Goal: Check status: Check status

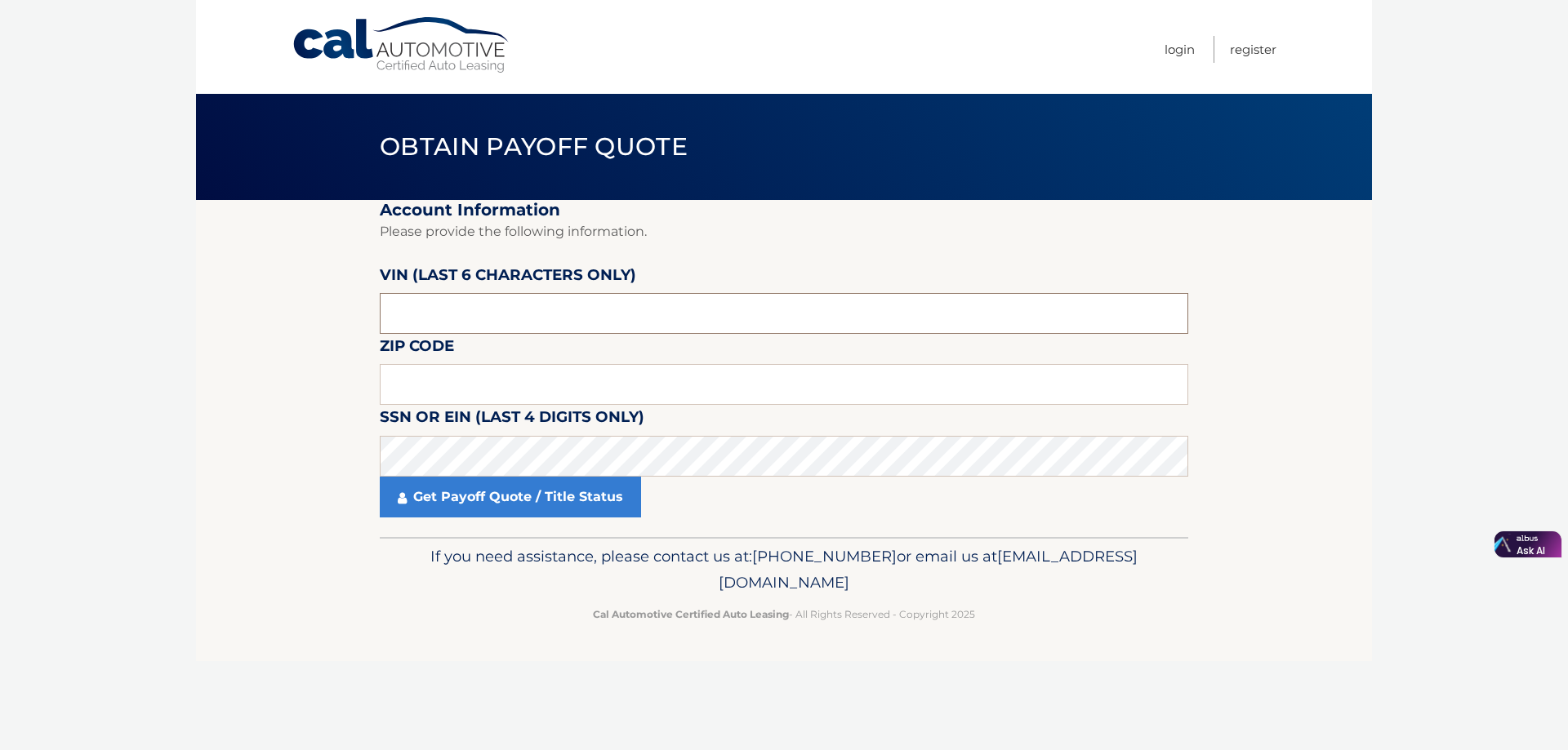
click at [465, 321] on input "text" at bounding box center [784, 313] width 808 height 41
click at [584, 294] on input "text" at bounding box center [784, 313] width 808 height 41
paste input "538756"
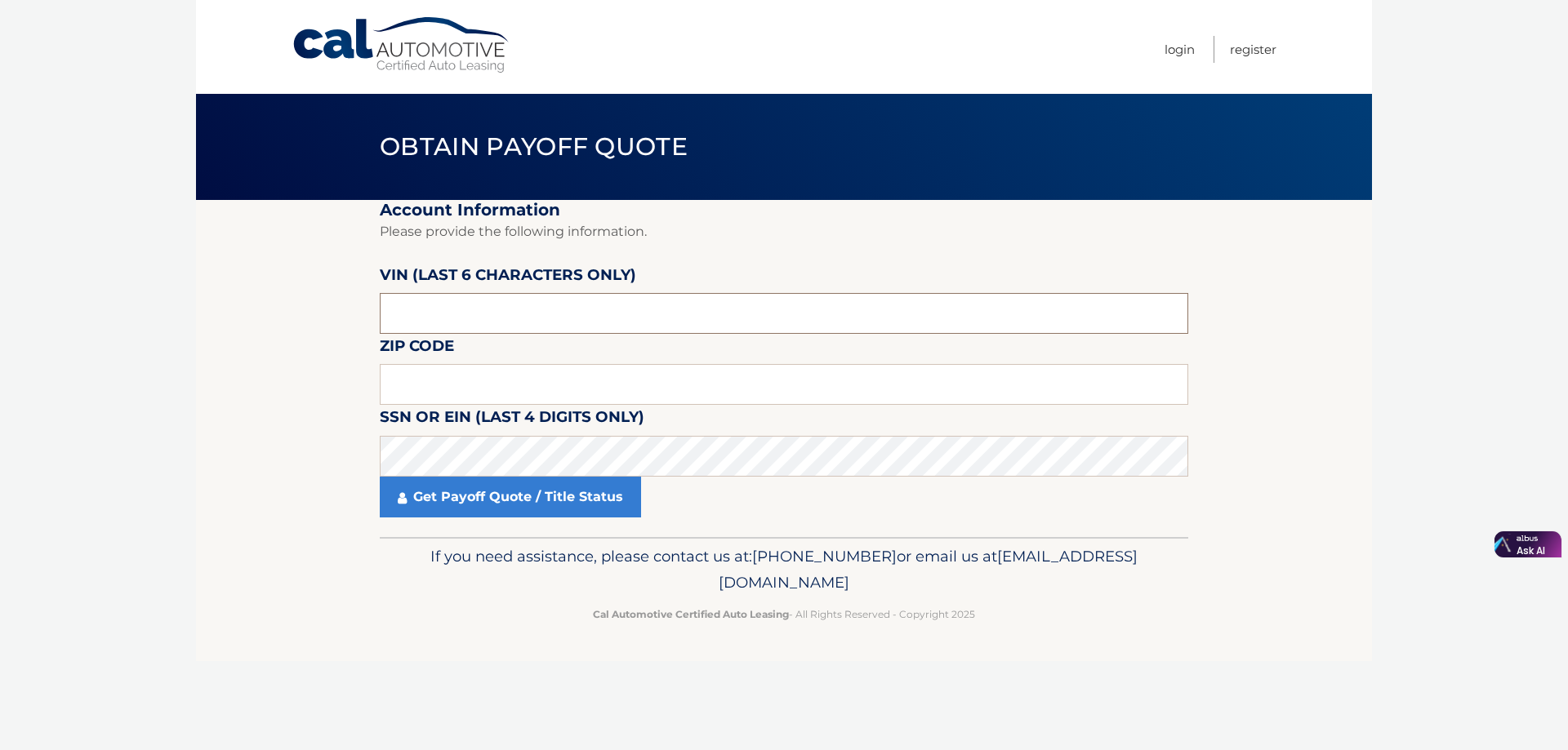
type input "538756"
click at [499, 378] on input "text" at bounding box center [784, 384] width 808 height 41
type input "02121"
click at [507, 483] on link "Get Payoff Quote / Title Status" at bounding box center [510, 497] width 261 height 41
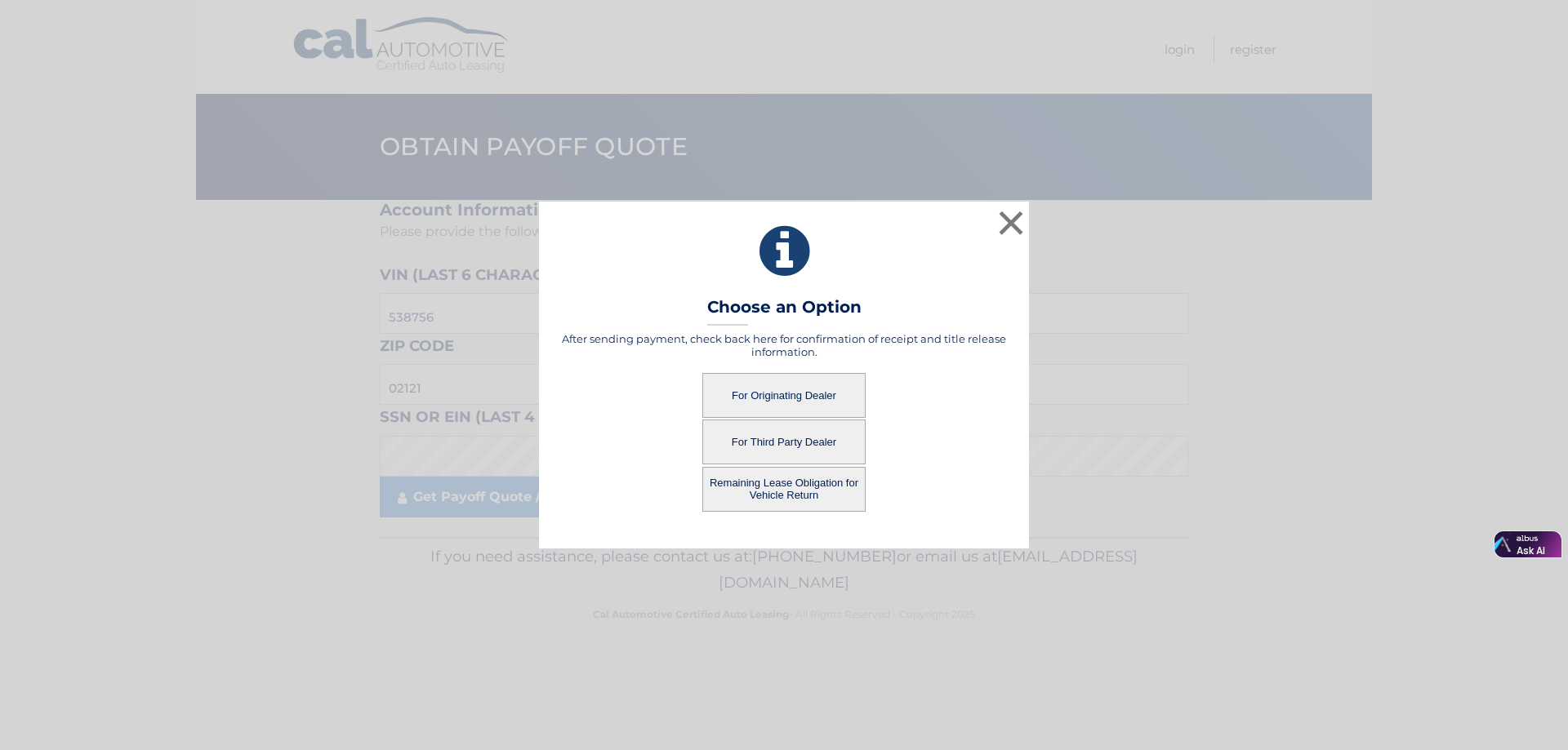
click at [802, 384] on button "For Originating Dealer" at bounding box center [784, 396] width 163 height 45
click at [802, 401] on button "For Originating Dealer" at bounding box center [784, 396] width 163 height 45
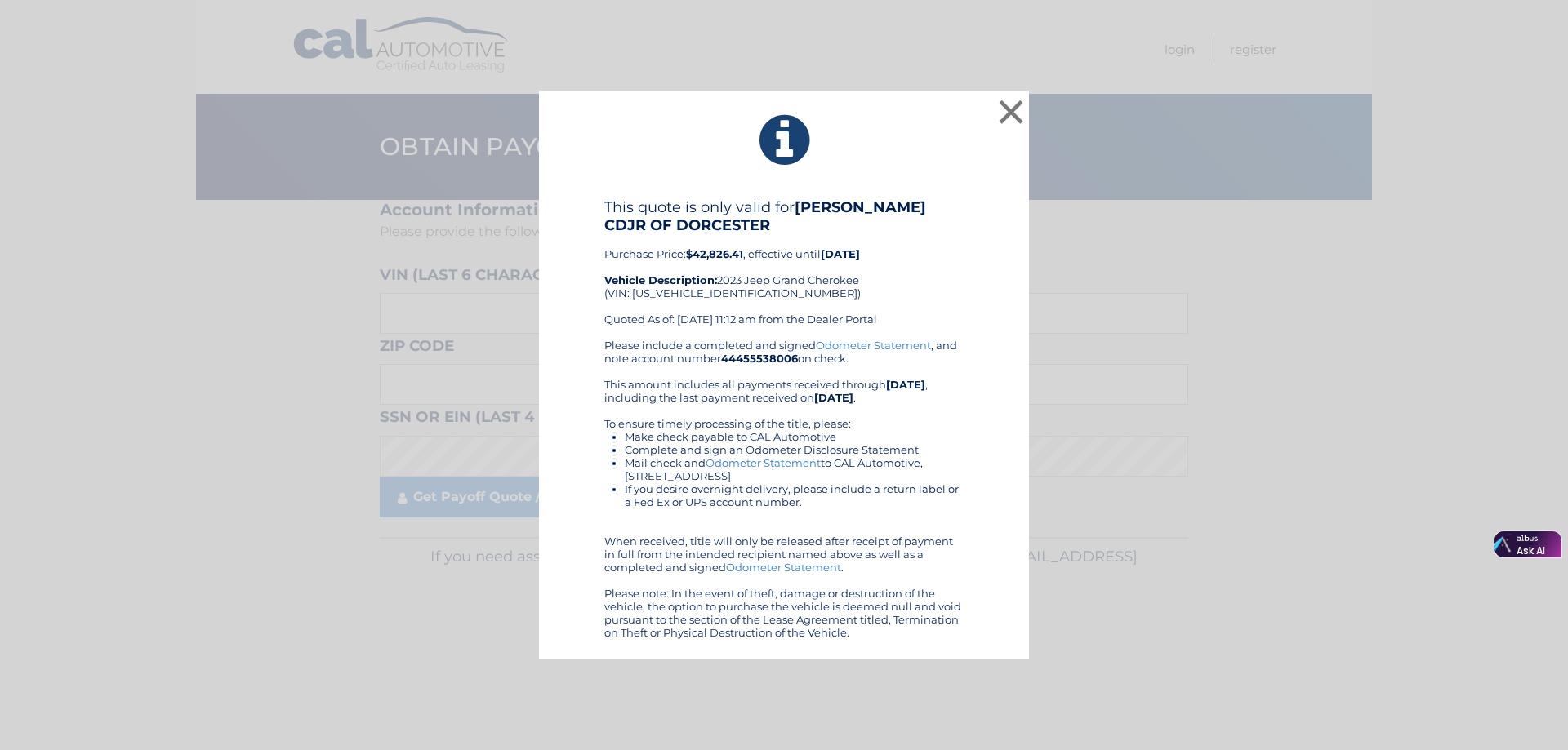
click at [734, 293] on div "This quote is only valid for QUIRK CDJR OF DORCESTER Purchase Price: $42,826.41…" at bounding box center [784, 268] width 359 height 140
drag, startPoint x: 733, startPoint y: 285, endPoint x: 719, endPoint y: 292, distance: 15.7
click at [719, 292] on div "This quote is only valid for QUIRK CDJR OF DORCESTER Purchase Price: $42,826.41…" at bounding box center [784, 268] width 359 height 140
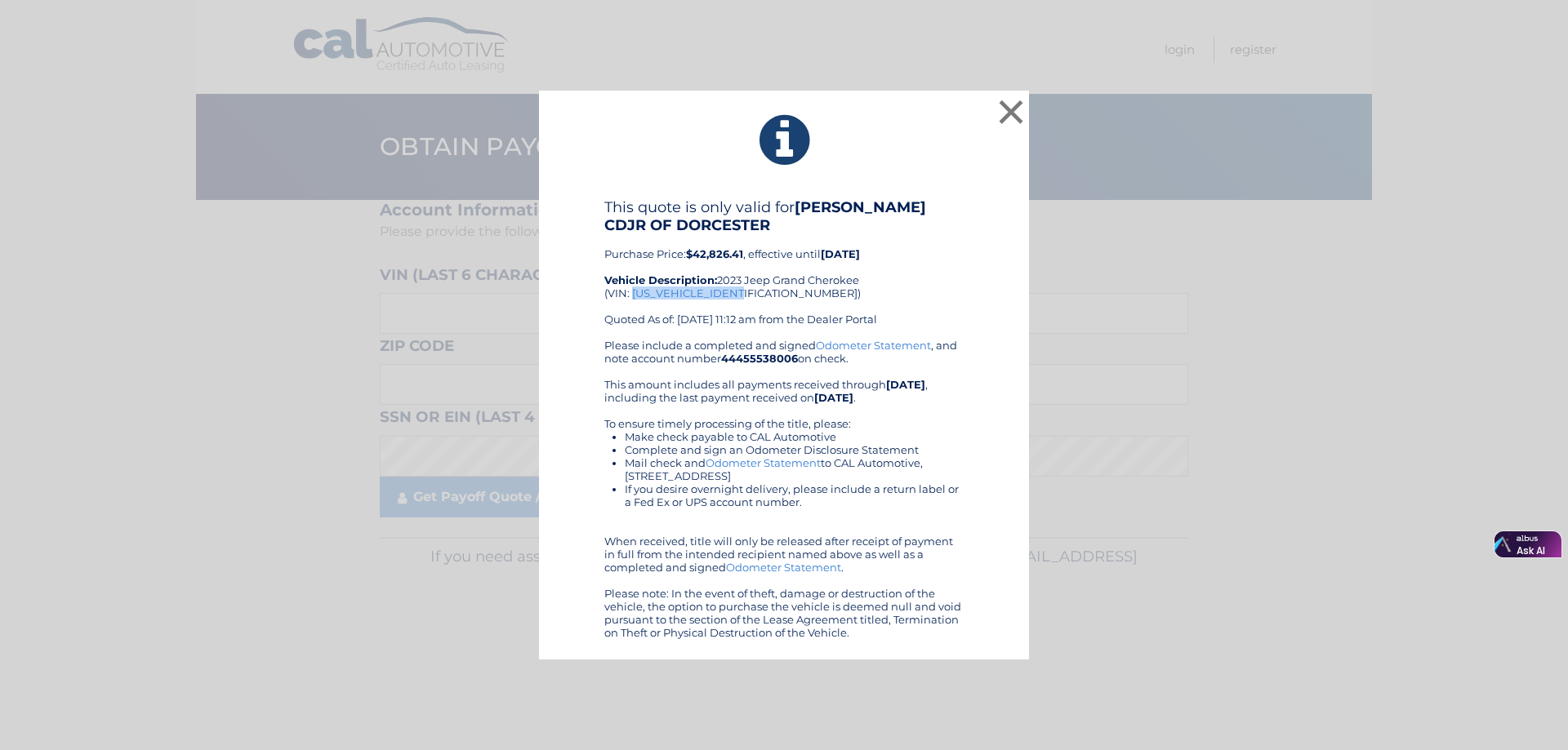
copy div "1C4RJHBG6PC538756"
click at [1015, 106] on button "×" at bounding box center [1011, 112] width 32 height 32
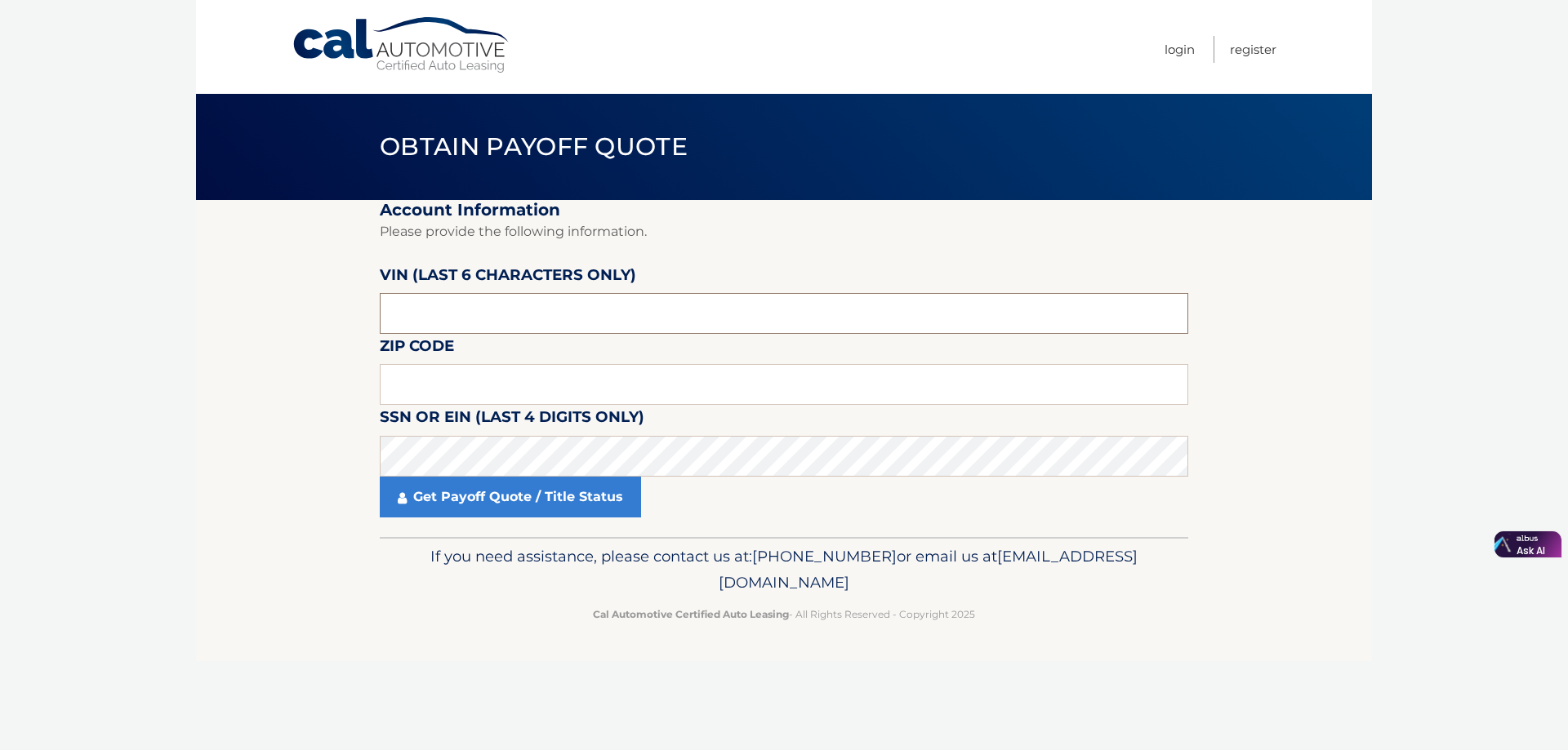
click at [604, 318] on input "text" at bounding box center [784, 313] width 808 height 41
